Goal: Find contact information: Find contact information

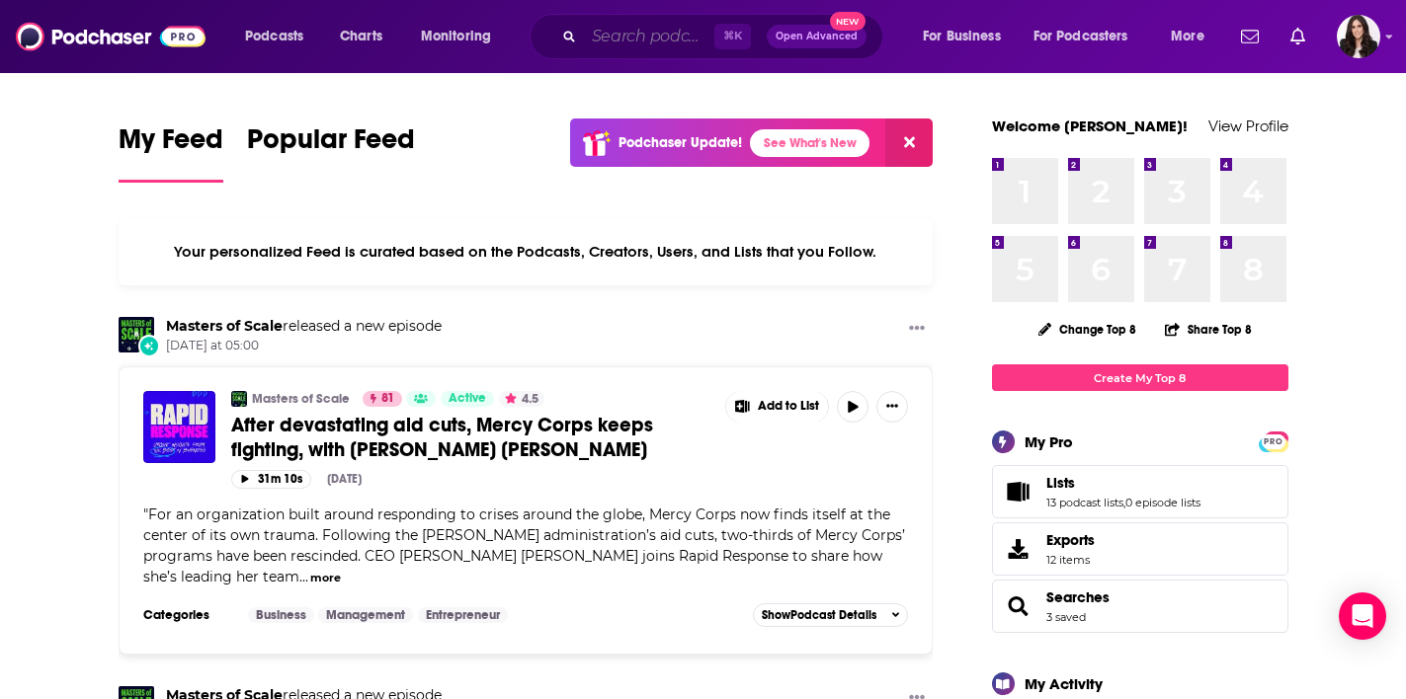
click at [609, 39] on input "Search podcasts, credits, & more..." at bounding box center [649, 37] width 130 height 32
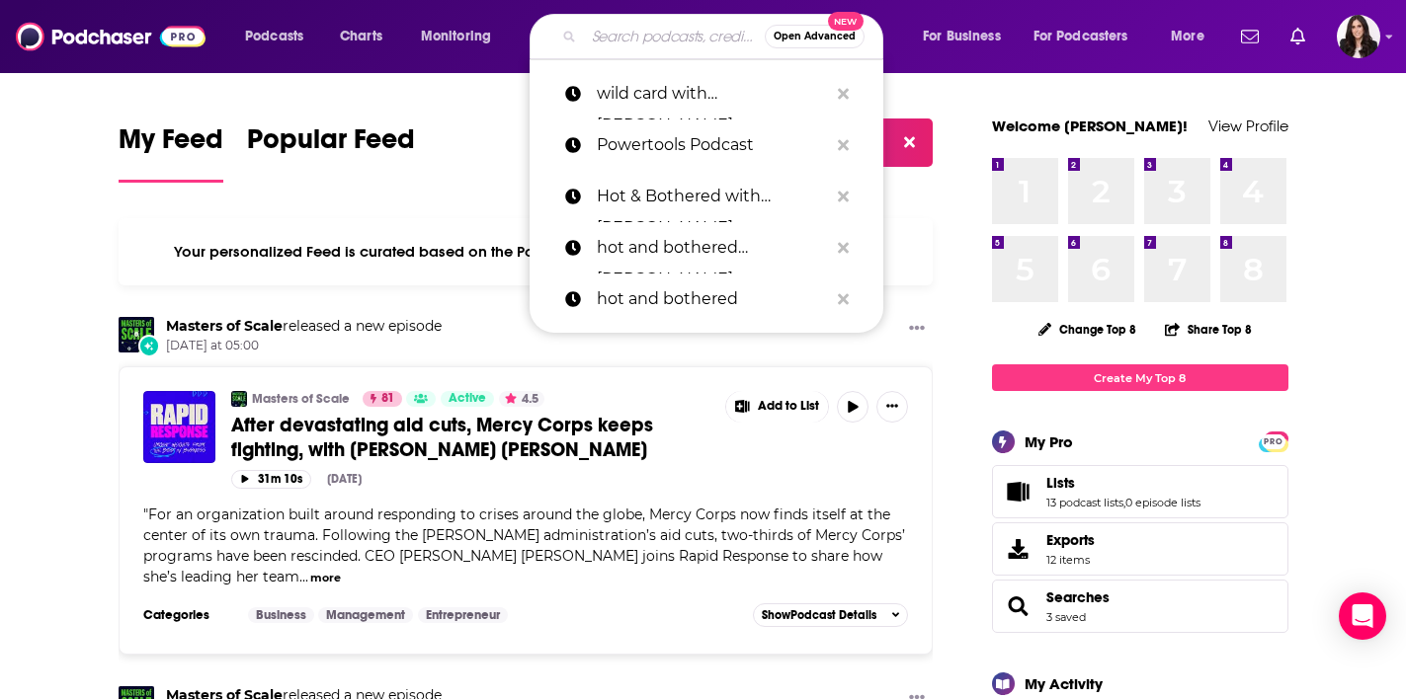
paste input "Wild Card with [PERSON_NAME]"
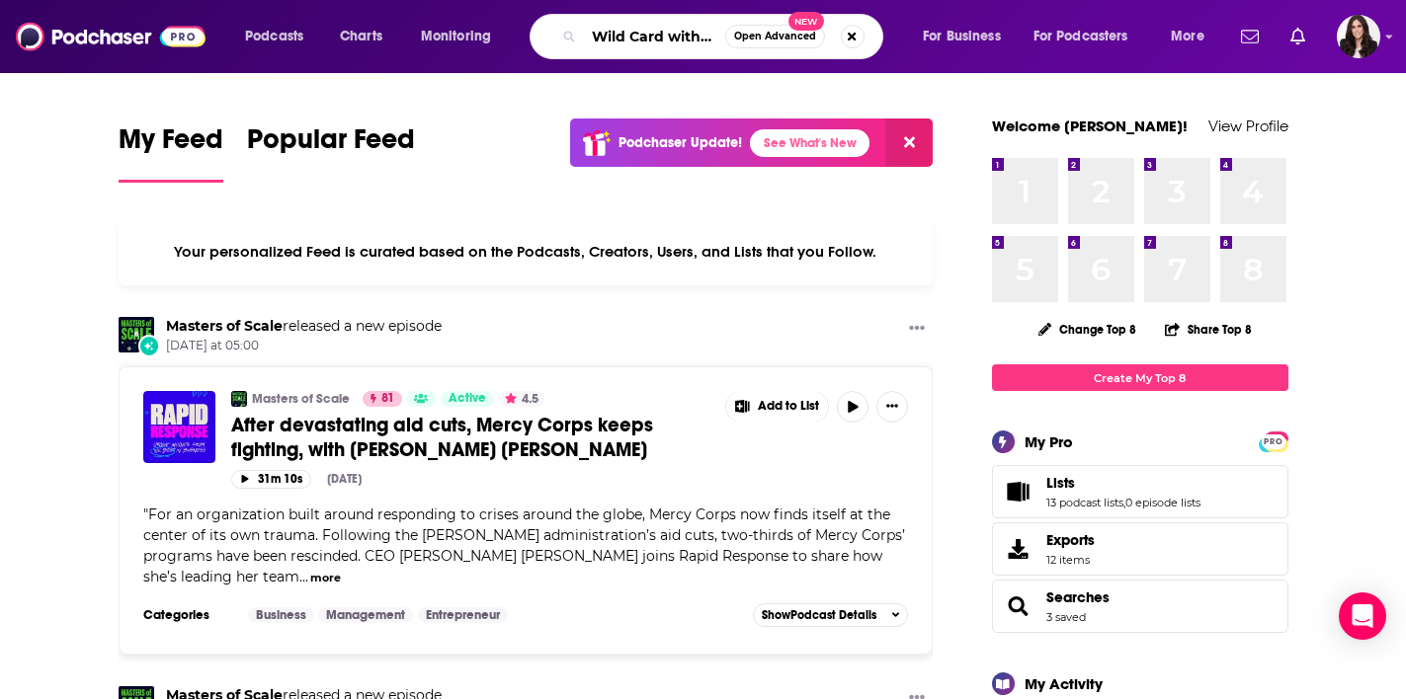
type input "Wild Card with [PERSON_NAME]"
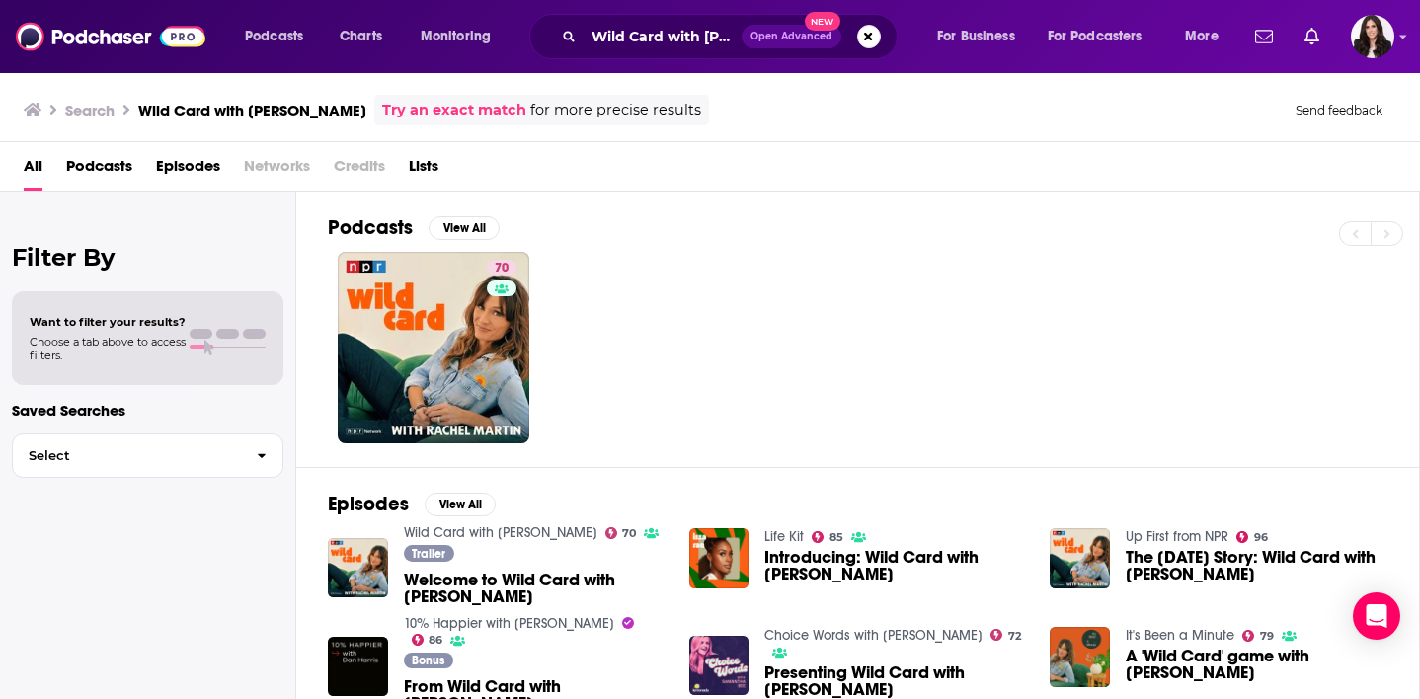
click at [906, 339] on div "70" at bounding box center [873, 348] width 1091 height 192
click at [1077, 236] on div "Podcasts View All" at bounding box center [873, 233] width 1091 height 37
click at [1124, 459] on div "Podcasts View All 70" at bounding box center [874, 330] width 1092 height 276
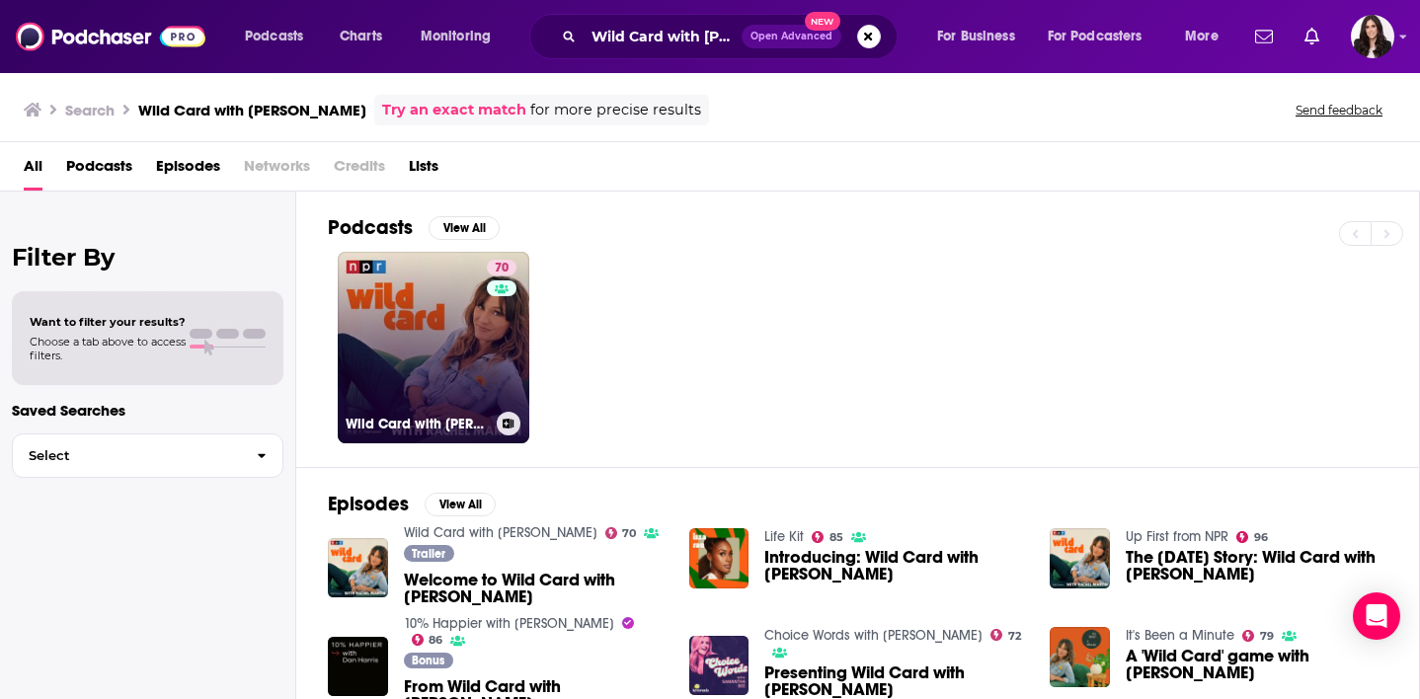
click at [418, 363] on link "70 Wild Card with [PERSON_NAME]" at bounding box center [434, 348] width 192 height 192
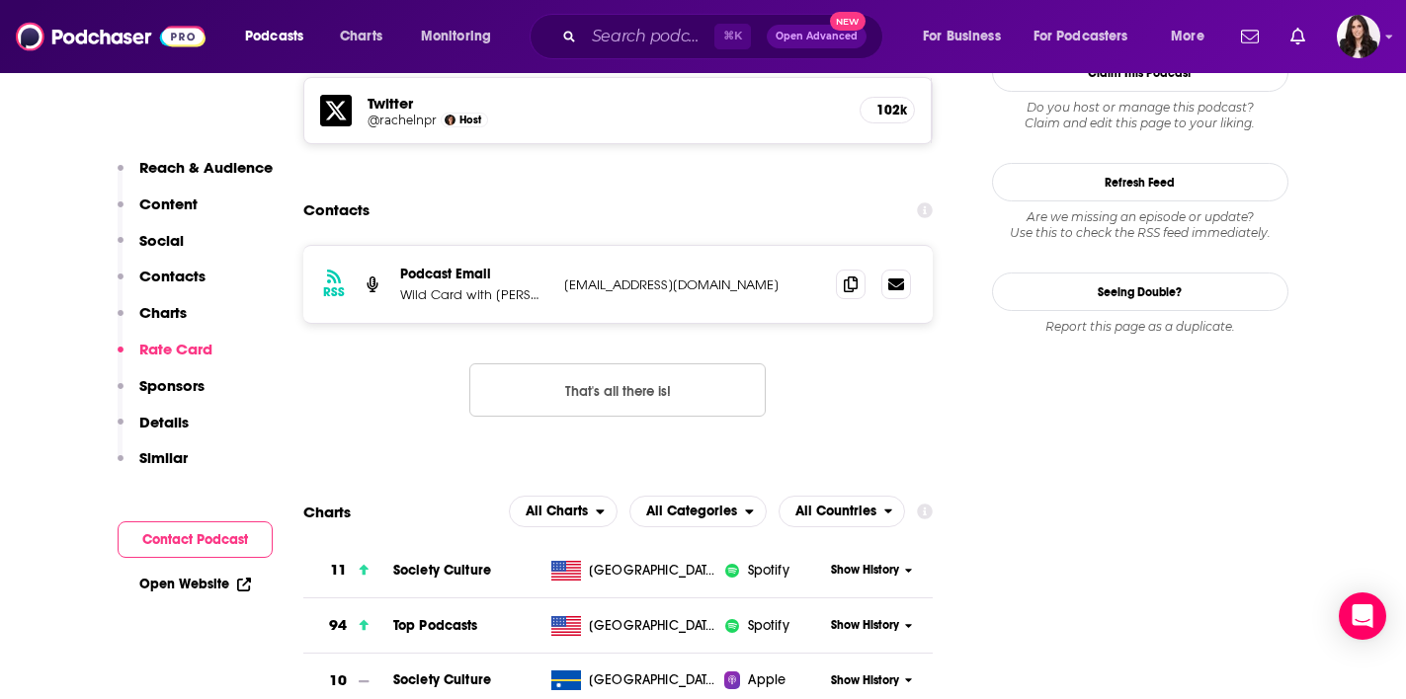
scroll to position [1783, 0]
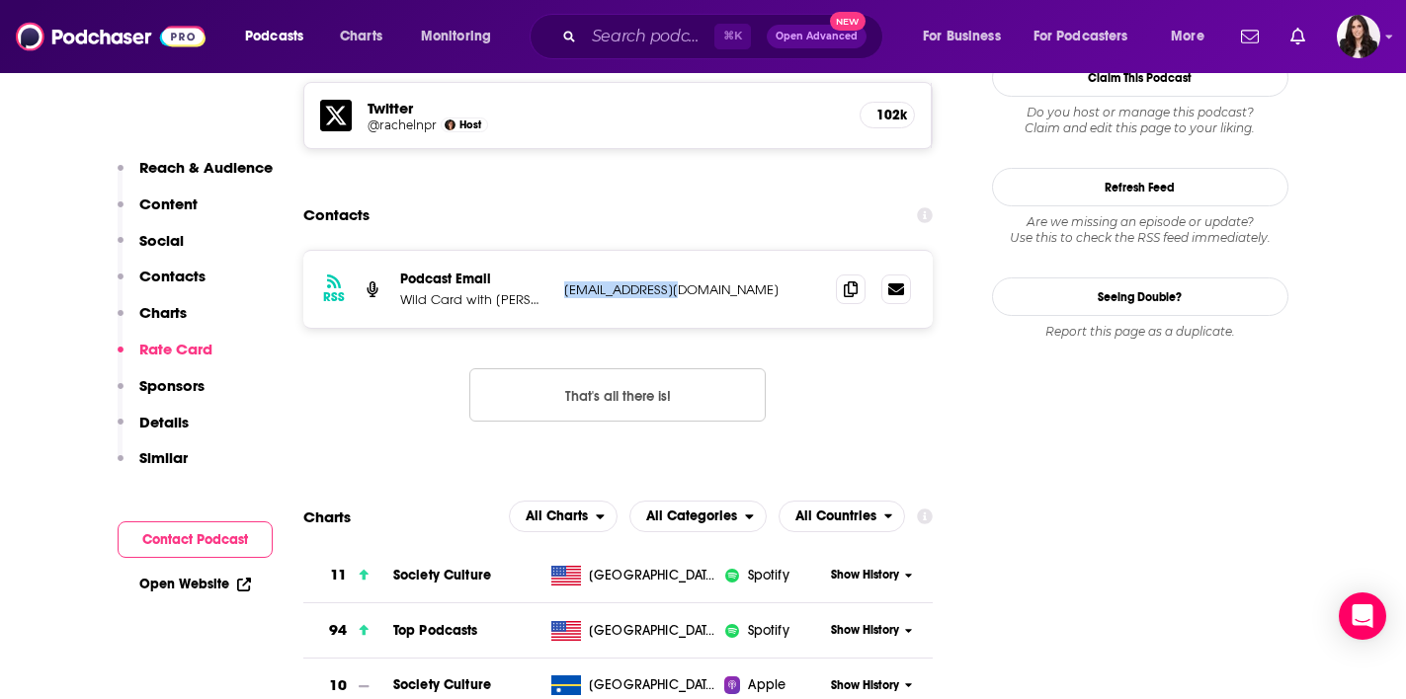
drag, startPoint x: 678, startPoint y: 211, endPoint x: 561, endPoint y: 212, distance: 116.6
click at [561, 251] on div "RSS Podcast Email Wild Card with [PERSON_NAME] [EMAIL_ADDRESS][DOMAIN_NAME] [EM…" at bounding box center [618, 289] width 630 height 77
copy p "[EMAIL_ADDRESS][DOMAIN_NAME]"
